Goal: Find specific page/section: Find specific page/section

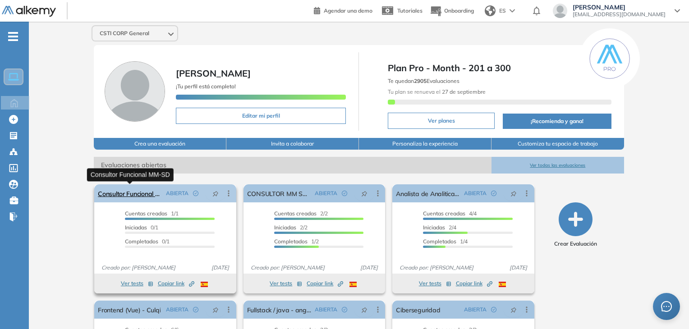
click at [128, 190] on link "Consultor Funcional MM-SD" at bounding box center [130, 193] width 64 height 18
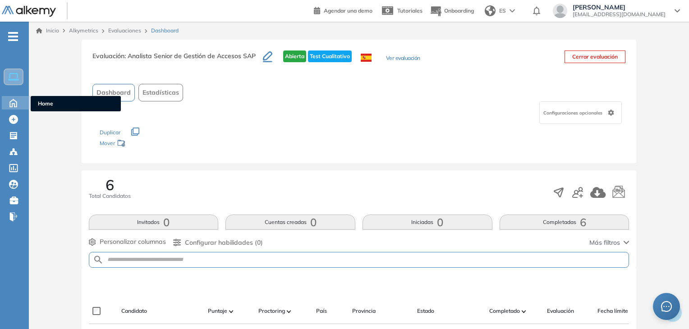
click at [11, 106] on icon at bounding box center [13, 103] width 7 height 8
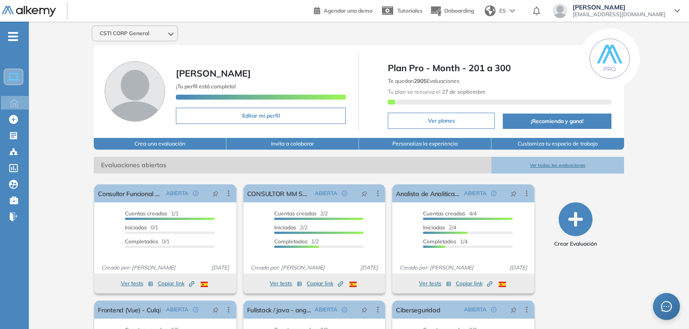
click at [305, 81] on div "¡Tu perfil está completo!" at bounding box center [261, 91] width 170 height 23
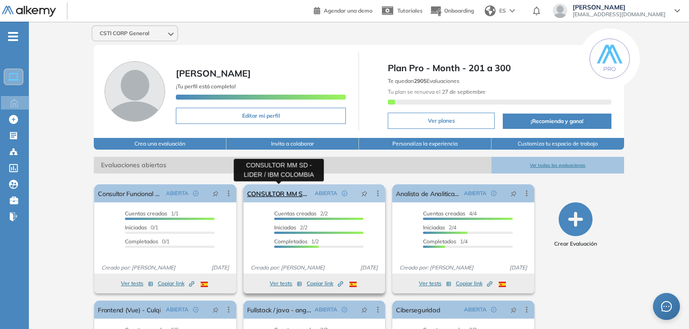
click at [285, 189] on link "CONSULTOR MM SD - LIDER / IBM COLOMBIA" at bounding box center [279, 193] width 64 height 18
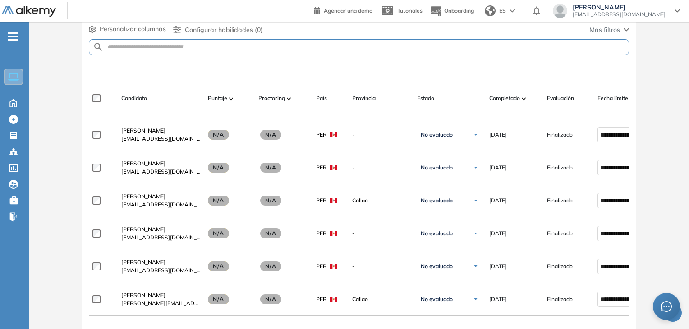
scroll to position [216, 0]
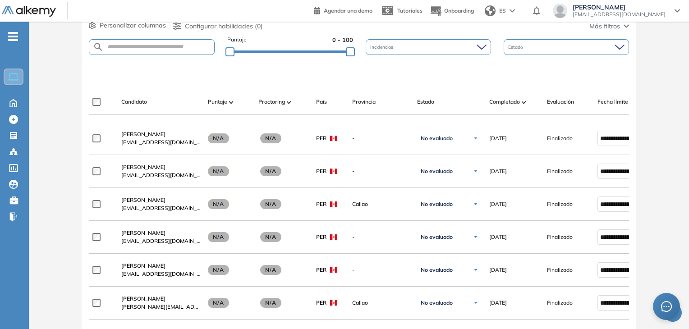
click at [316, 74] on div at bounding box center [361, 73] width 541 height 27
